Goal: Navigation & Orientation: Find specific page/section

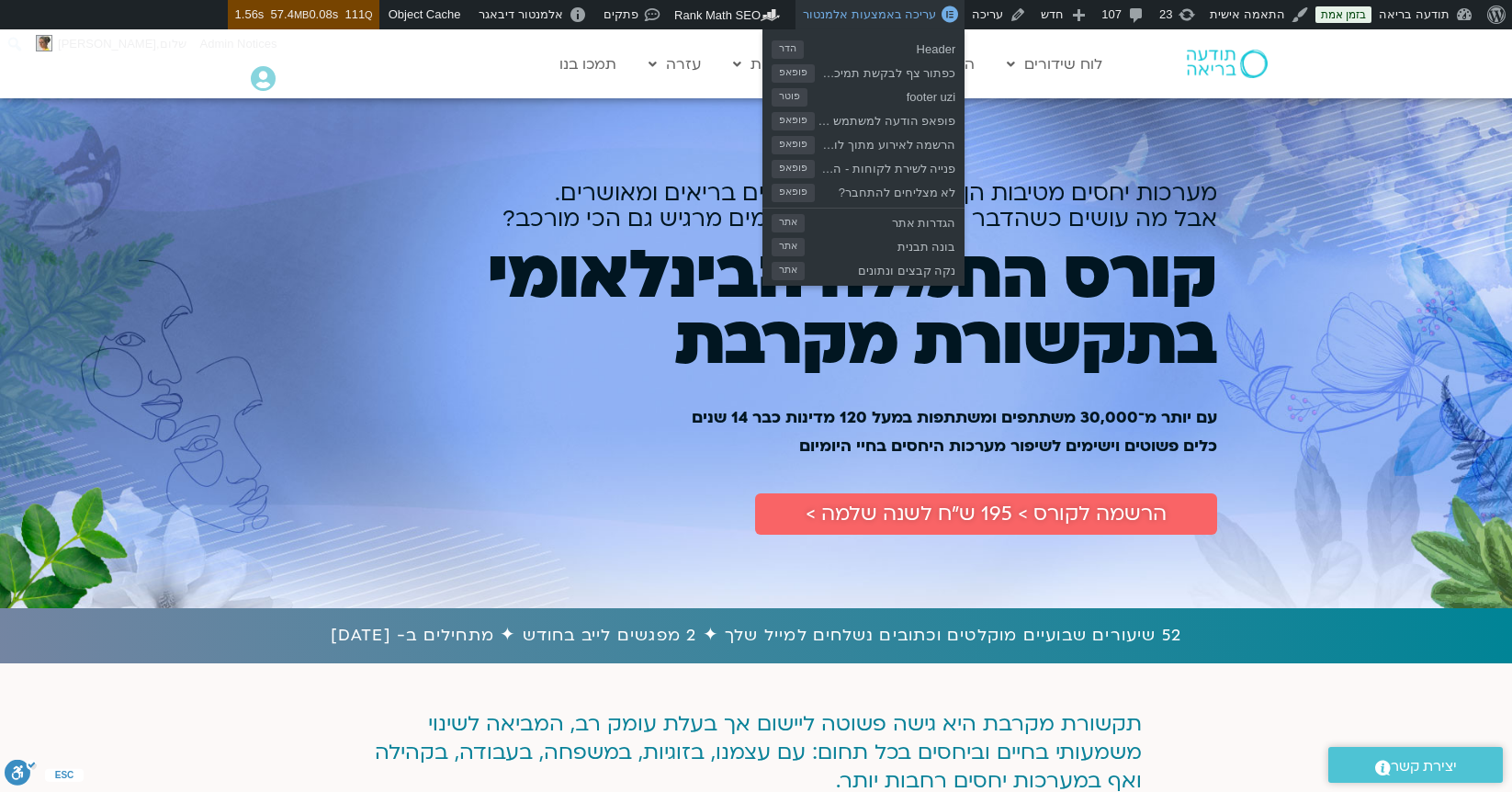
click at [902, 25] on link "עריכה באמצעות אלמנטור" at bounding box center [880, 14] width 169 height 30
